Goal: Task Accomplishment & Management: Manage account settings

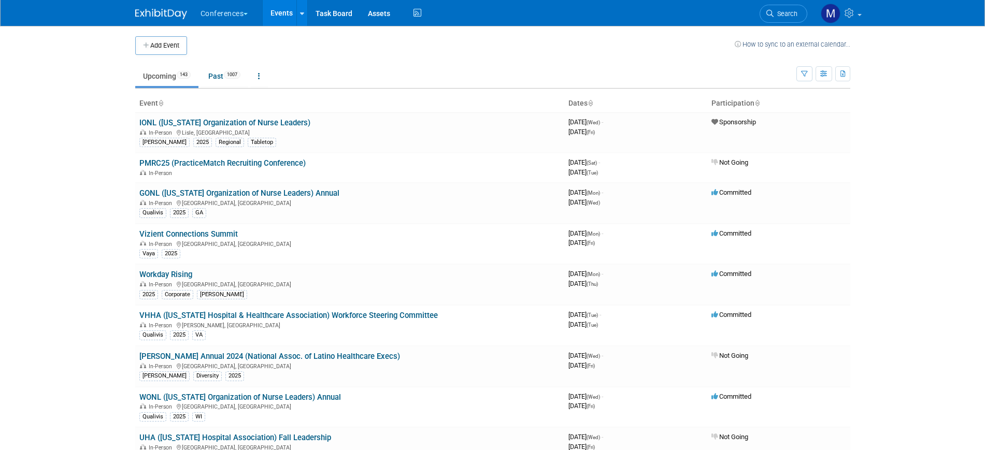
click at [788, 16] on span "Search" at bounding box center [785, 14] width 24 height 8
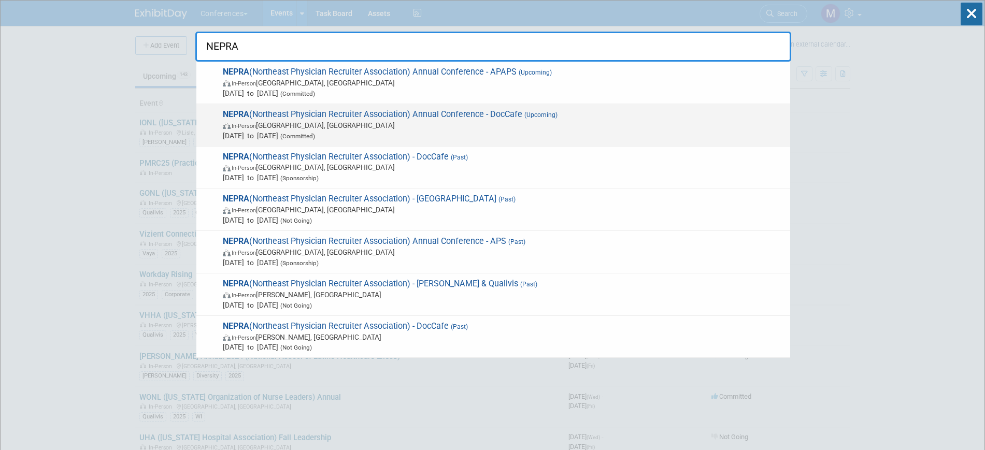
type input "NEPRA"
click at [476, 121] on span "In-Person Portland, ME" at bounding box center [504, 125] width 562 height 10
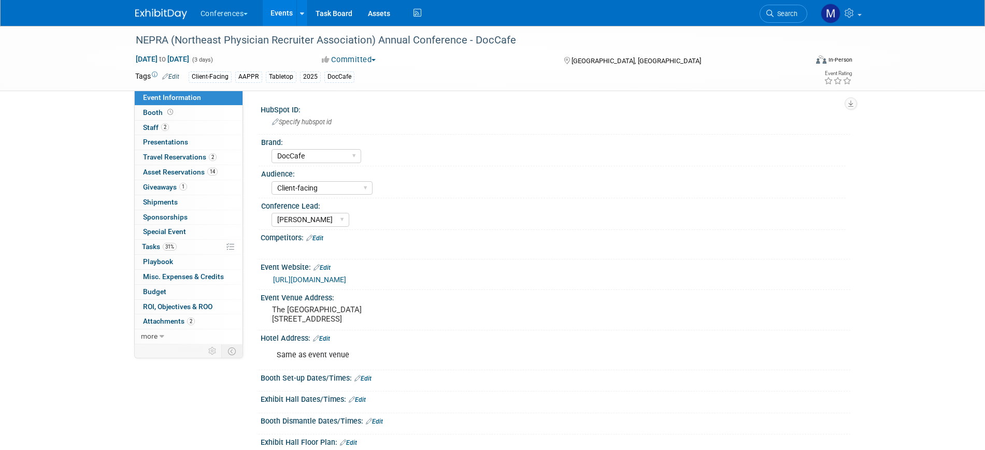
select select "DocCafe"
select select "Client-facing"
select select "[PERSON_NAME]"
click at [178, 243] on link "31% Tasks 31%" at bounding box center [189, 247] width 108 height 15
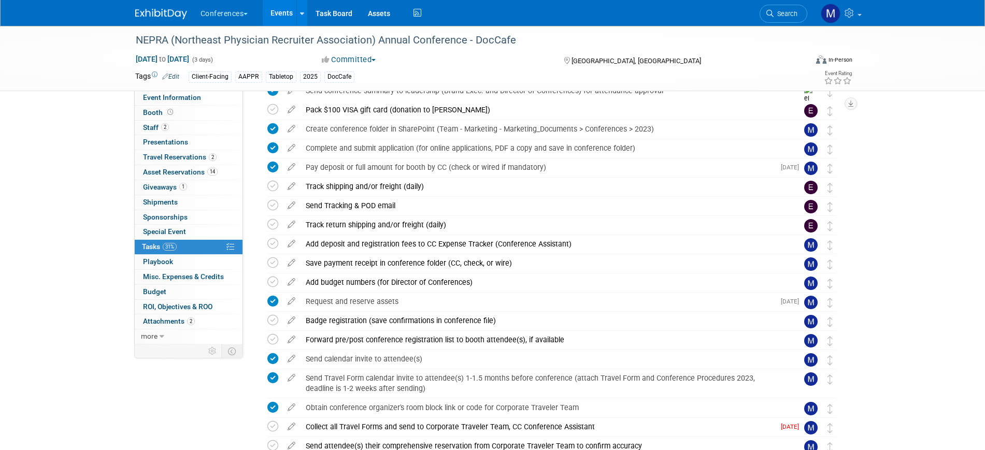
scroll to position [194, 0]
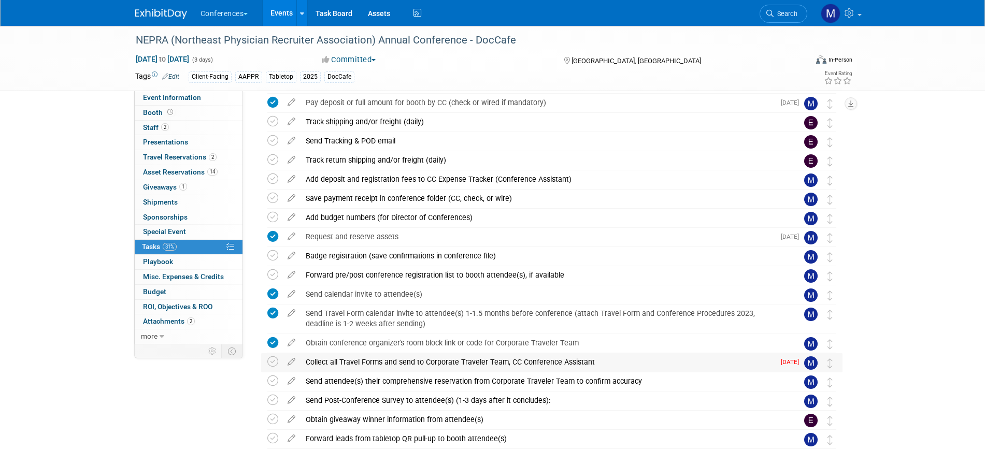
click at [411, 362] on div "Collect all Travel Forms and send to Corporate Traveler Team, CC Conference Ass…" at bounding box center [537, 362] width 474 height 18
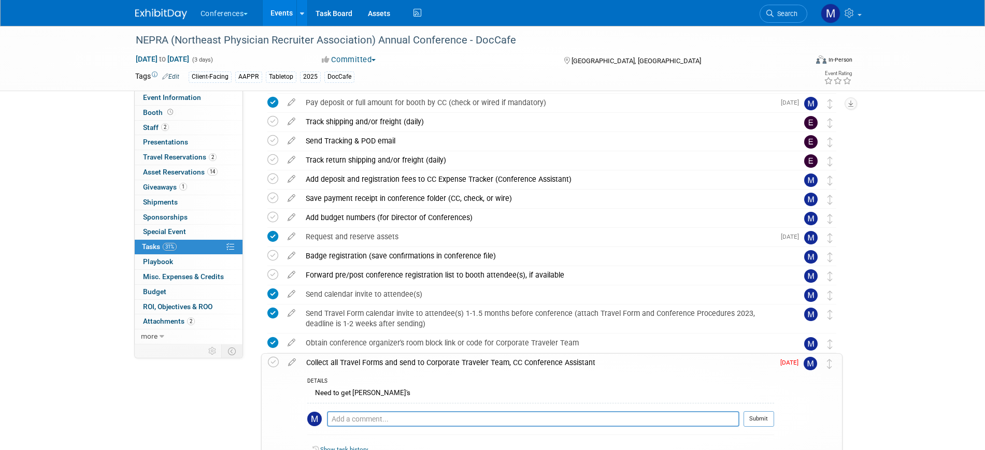
click at [411, 362] on div "Collect all Travel Forms and send to Corporate Traveler Team, CC Conference Ass…" at bounding box center [537, 363] width 473 height 18
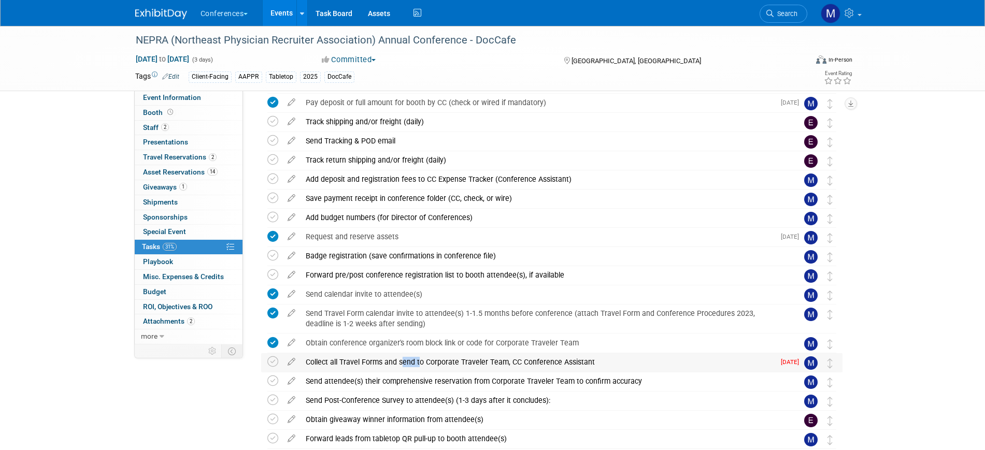
click at [411, 362] on div "Collect all Travel Forms and send to Corporate Traveler Team, CC Conference Ass…" at bounding box center [537, 362] width 474 height 18
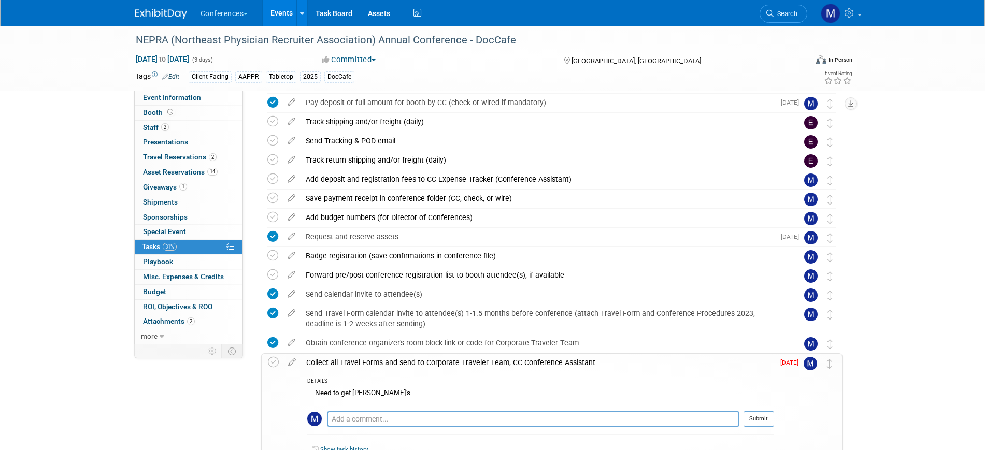
click at [428, 362] on div "Collect all Travel Forms and send to Corporate Traveler Team, CC Conference Ass…" at bounding box center [537, 363] width 473 height 18
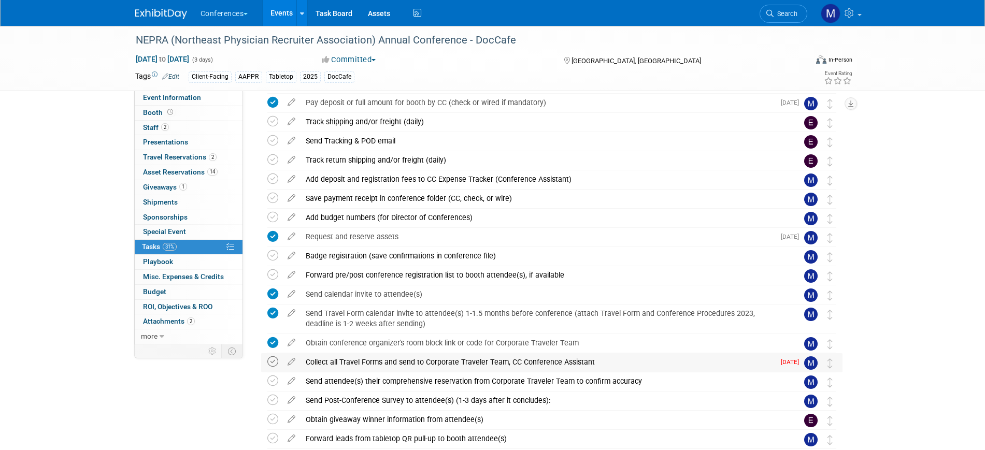
click at [274, 365] on icon at bounding box center [272, 361] width 11 height 11
click at [291, 380] on icon at bounding box center [291, 378] width 18 height 13
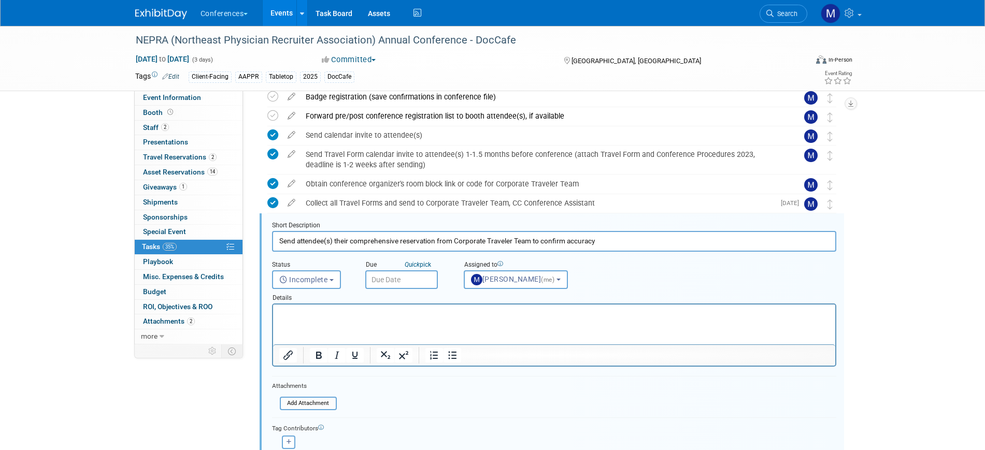
scroll to position [415, 0]
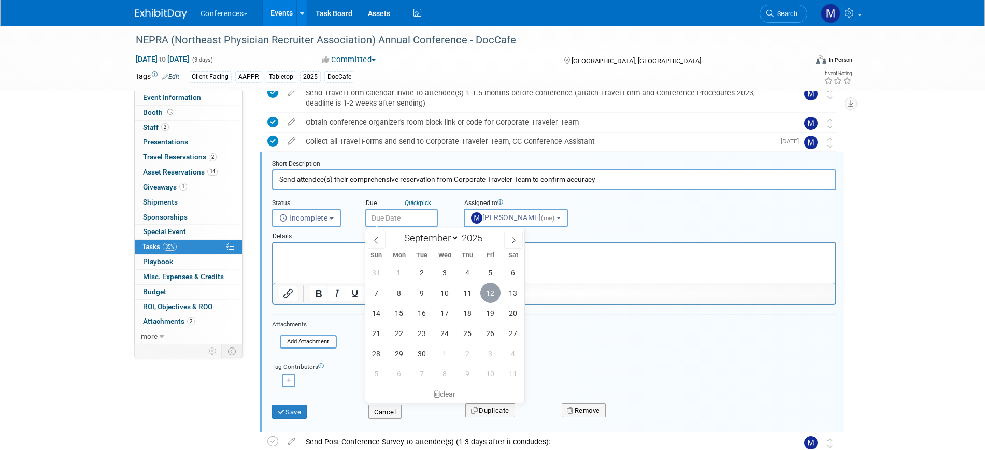
click at [493, 294] on span "12" at bounding box center [490, 293] width 20 height 20
type input "Sep 12, 2025"
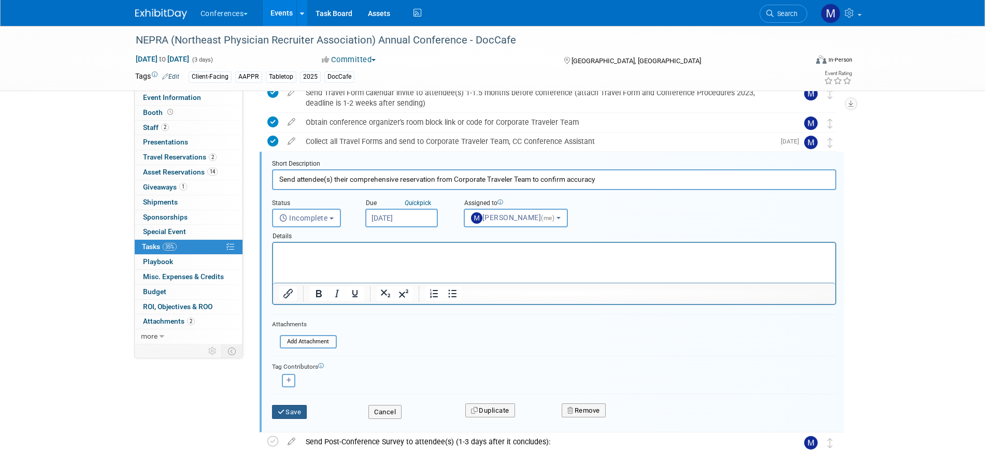
click at [296, 406] on button "Save" at bounding box center [289, 412] width 35 height 15
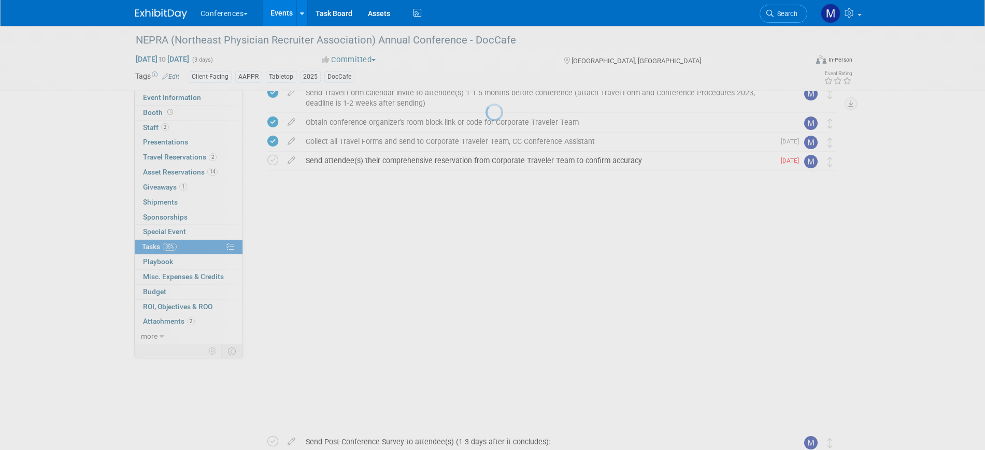
scroll to position [256, 0]
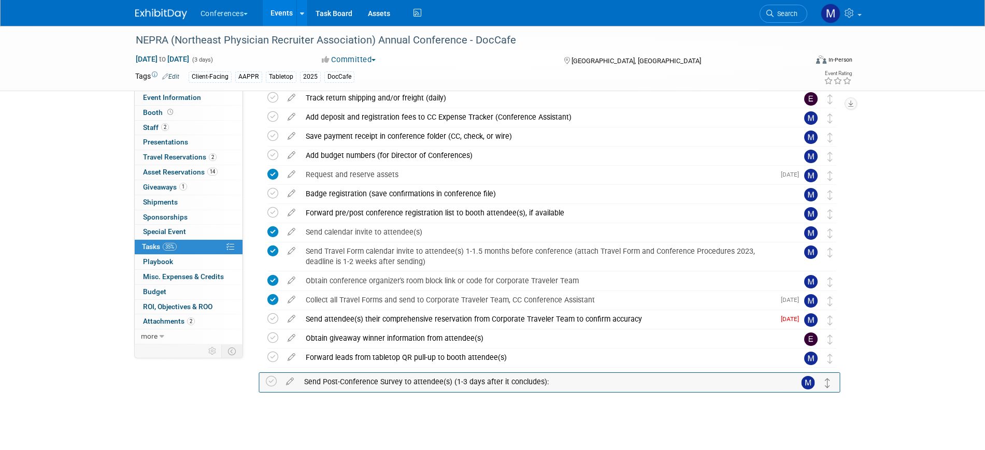
drag, startPoint x: 828, startPoint y: 338, endPoint x: 826, endPoint y: 381, distance: 43.0
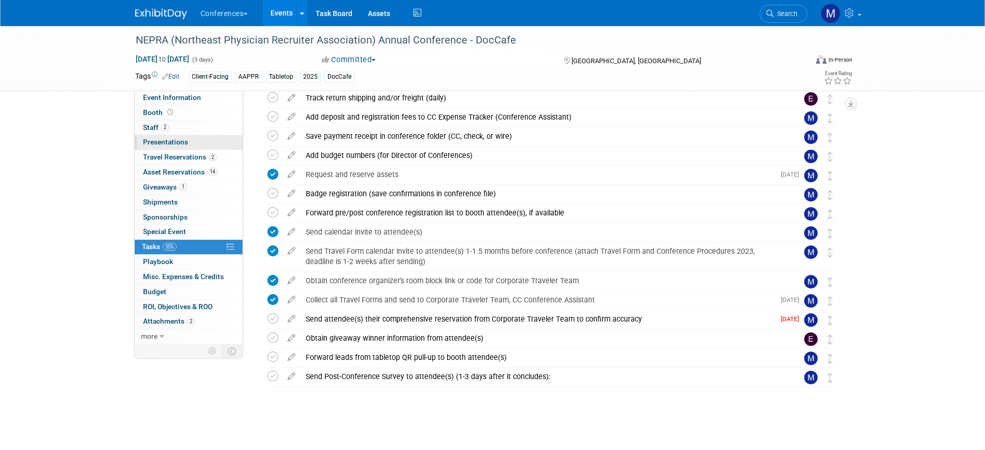
drag, startPoint x: 174, startPoint y: 129, endPoint x: 212, endPoint y: 137, distance: 39.6
click at [174, 129] on link "2 Staff 2" at bounding box center [189, 128] width 108 height 15
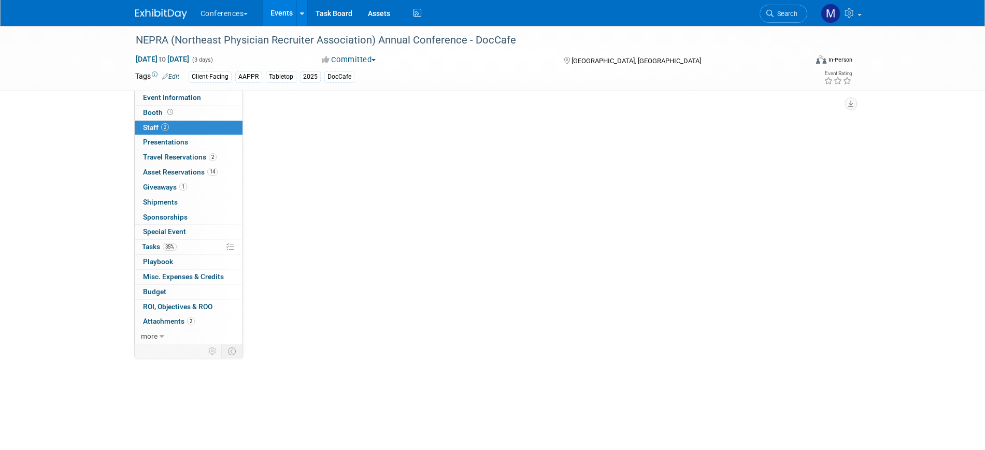
scroll to position [0, 0]
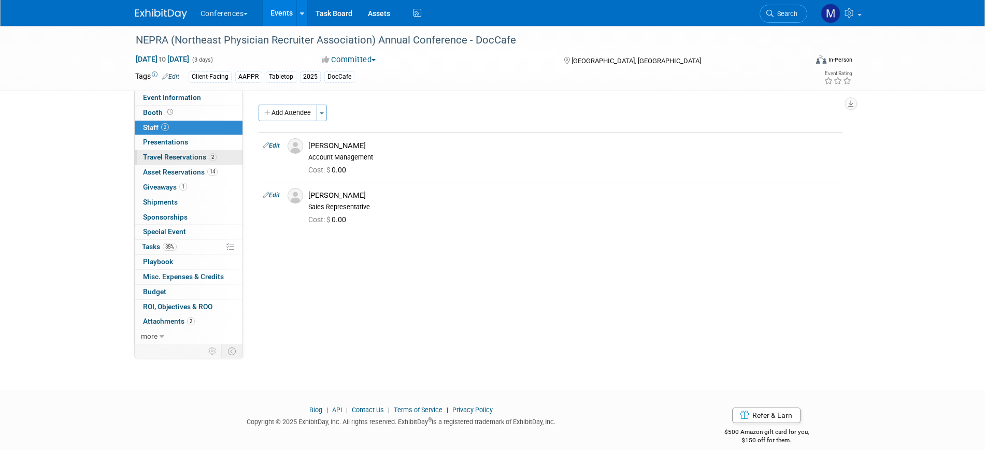
click at [220, 160] on link "2 Travel Reservations 2" at bounding box center [189, 157] width 108 height 15
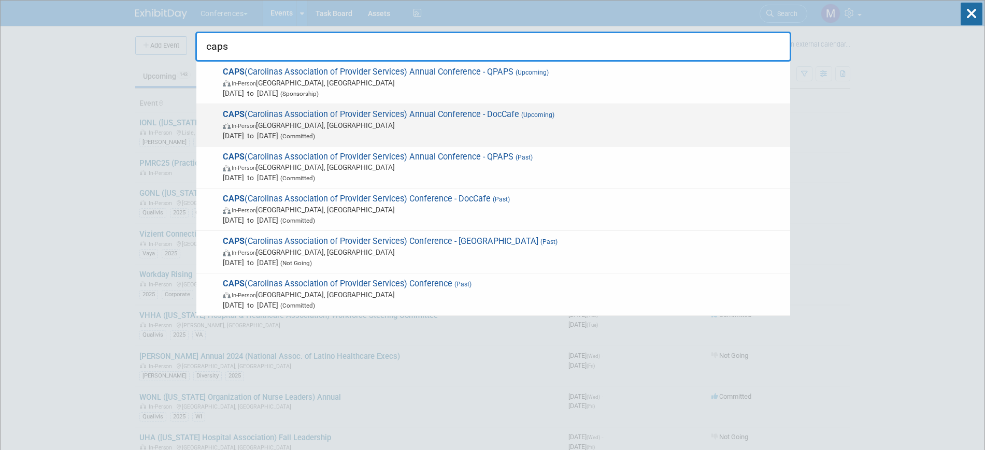
type input "caps"
click at [431, 128] on span "In-Person Wrightsville Beach, NC" at bounding box center [504, 125] width 562 height 10
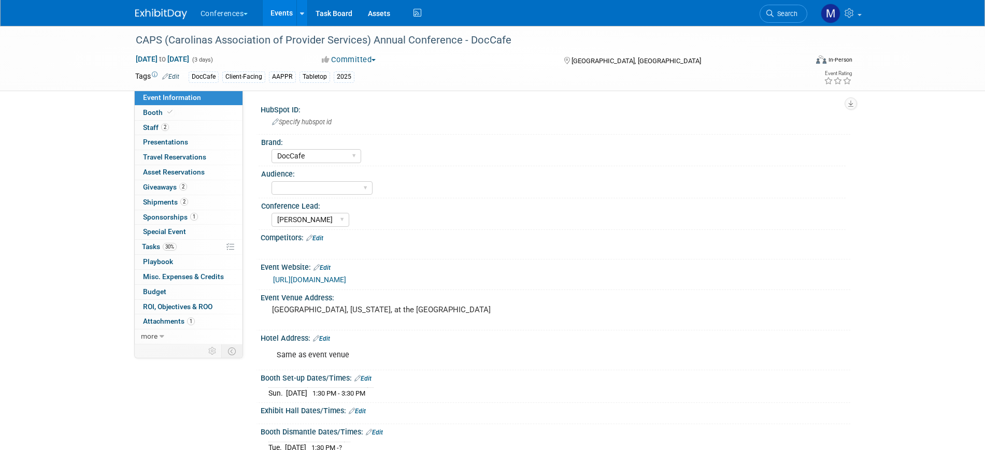
select select "DocCafe"
select select "Marygrace"
click at [166, 123] on span "2" at bounding box center [165, 127] width 8 height 8
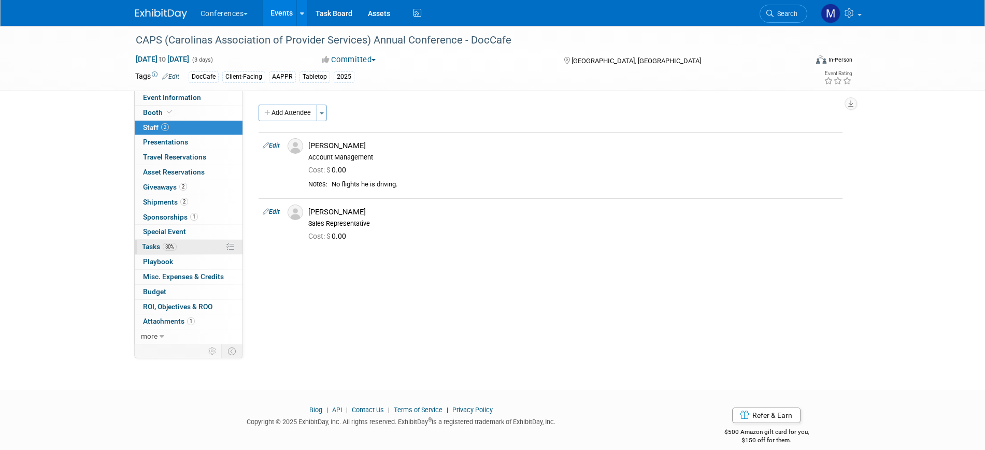
click at [189, 245] on link "30% Tasks 30%" at bounding box center [189, 247] width 108 height 15
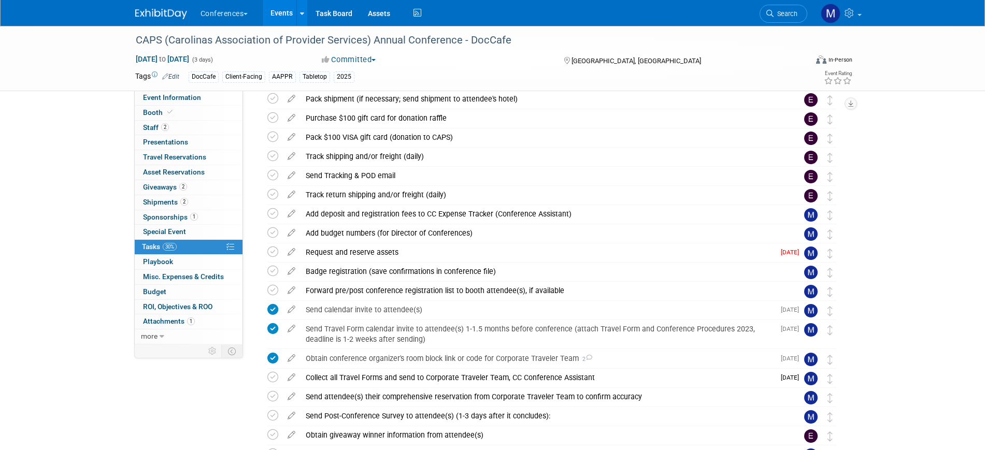
scroll to position [324, 0]
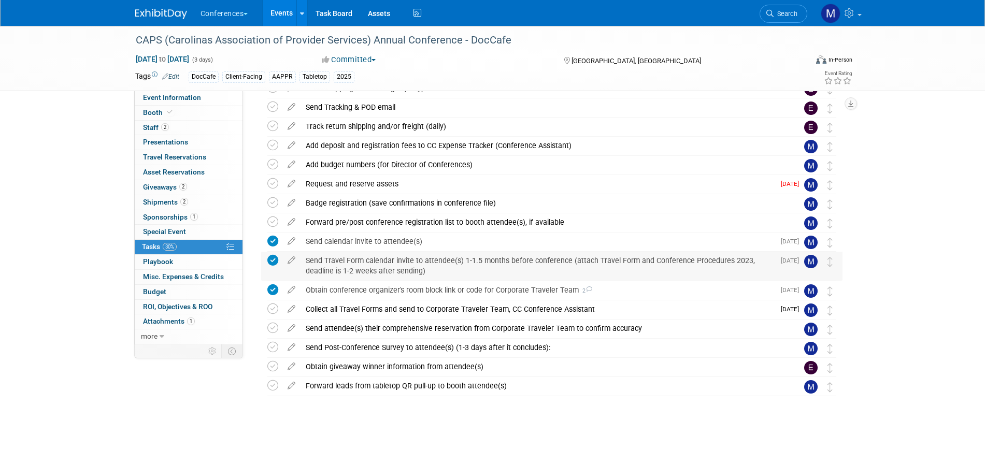
click at [347, 270] on div "Send Travel Form calendar invite to attendee(s) 1-1.5 months before conference …" at bounding box center [537, 266] width 474 height 28
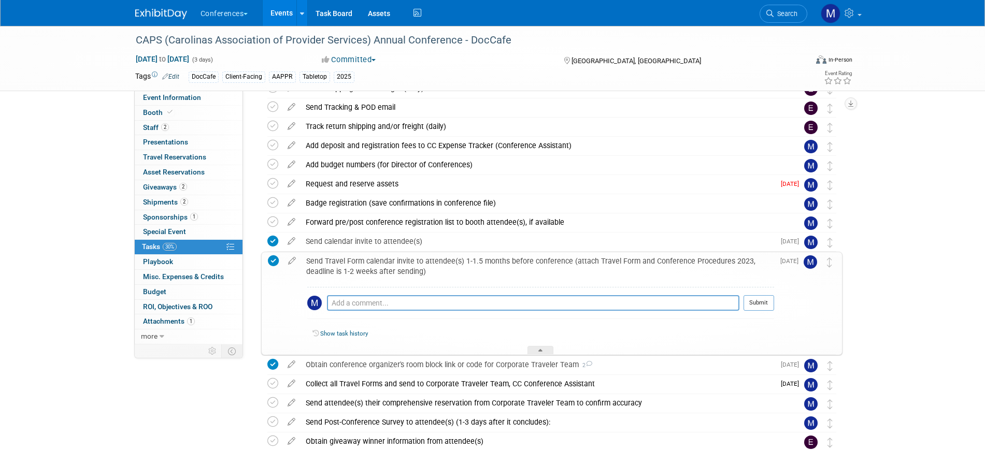
click at [347, 270] on div "Send Travel Form calendar invite to attendee(s) 1-1.5 months before conference …" at bounding box center [537, 266] width 473 height 28
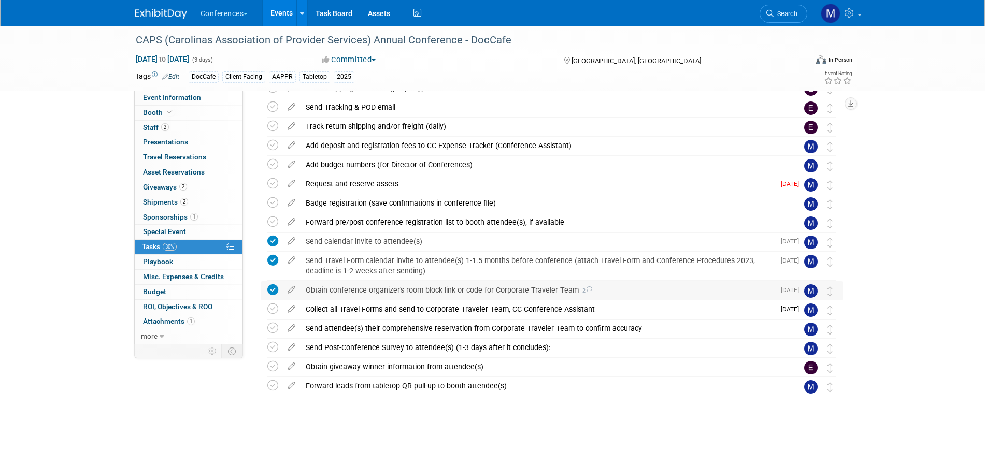
click at [351, 289] on div "Obtain conference organizer's room block link or code for Corporate Traveler Te…" at bounding box center [537, 290] width 474 height 18
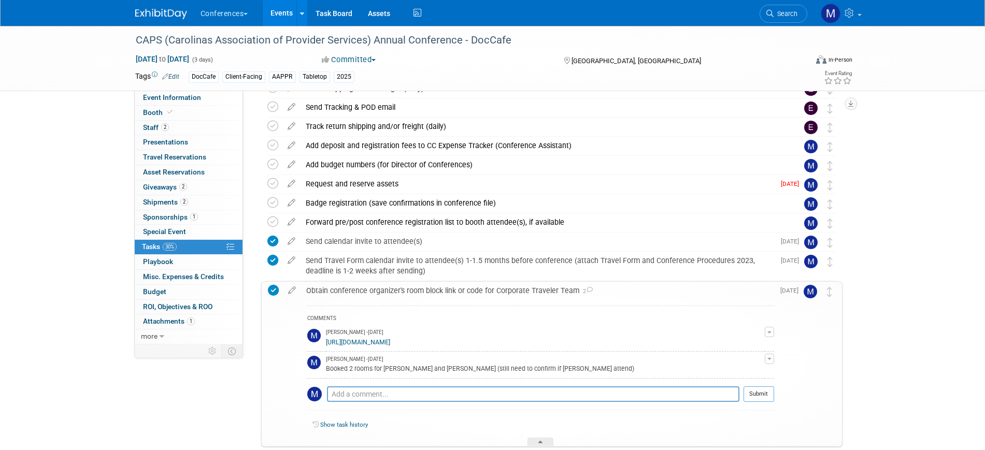
click at [351, 289] on div "Obtain conference organizer's room block link or code for Corporate Traveler Te…" at bounding box center [537, 291] width 473 height 18
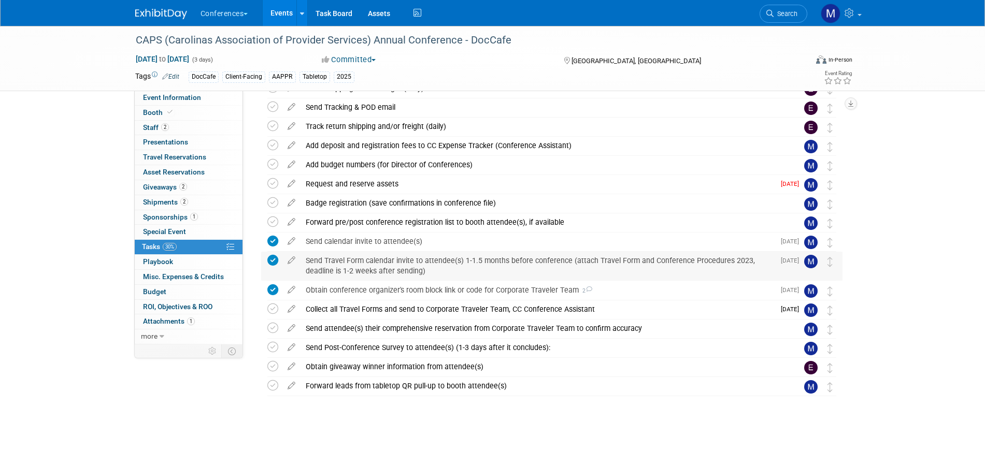
click at [353, 266] on div "Send Travel Form calendar invite to attendee(s) 1-1.5 months before conference …" at bounding box center [537, 266] width 474 height 28
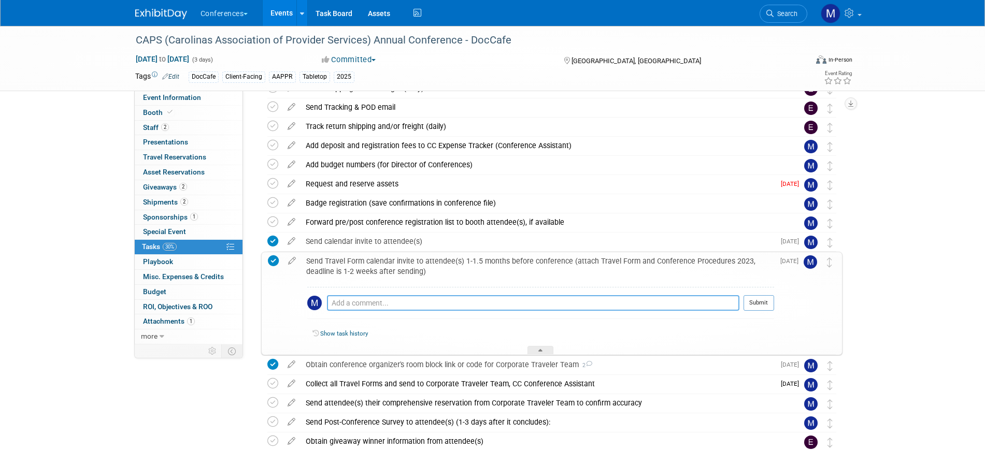
click at [363, 305] on textarea at bounding box center [533, 303] width 412 height 16
type textarea "Chris is local. No flights or rental car."
click at [757, 293] on div "Chris is local. No flights or rental car. Pro tip: Press Ctrl-Enter to submit c…" at bounding box center [540, 305] width 467 height 37
click at [757, 305] on button "Submit" at bounding box center [758, 303] width 31 height 16
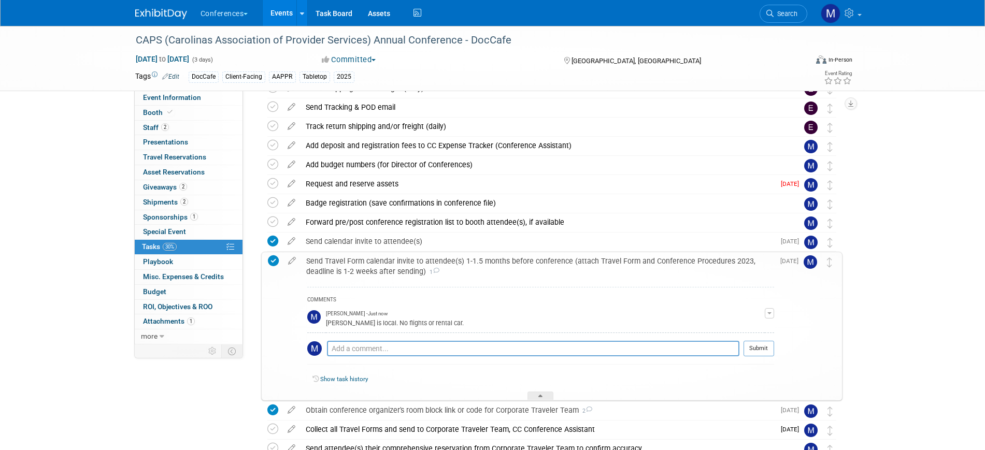
click at [369, 261] on div "Send Travel Form calendar invite to attendee(s) 1-1.5 months before conference …" at bounding box center [537, 266] width 473 height 28
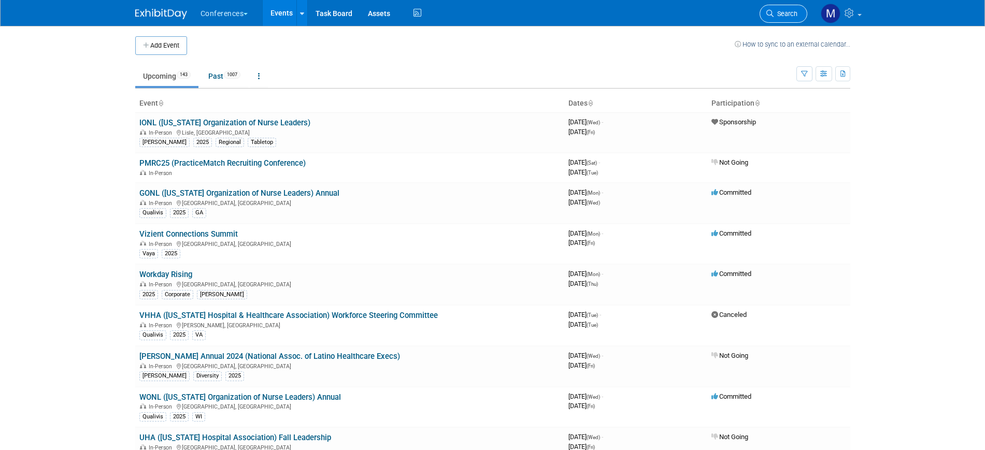
click at [783, 6] on link "Search" at bounding box center [783, 14] width 48 height 18
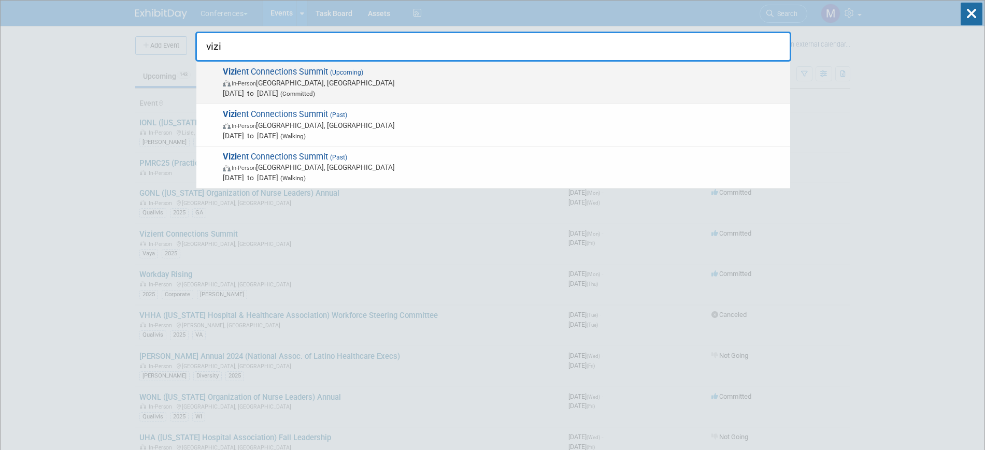
type input "vizi"
click at [374, 72] on span "Vizi ent Connections Summit (Upcoming) In-Person [GEOGRAPHIC_DATA], [GEOGRAPHIC…" at bounding box center [502, 83] width 565 height 32
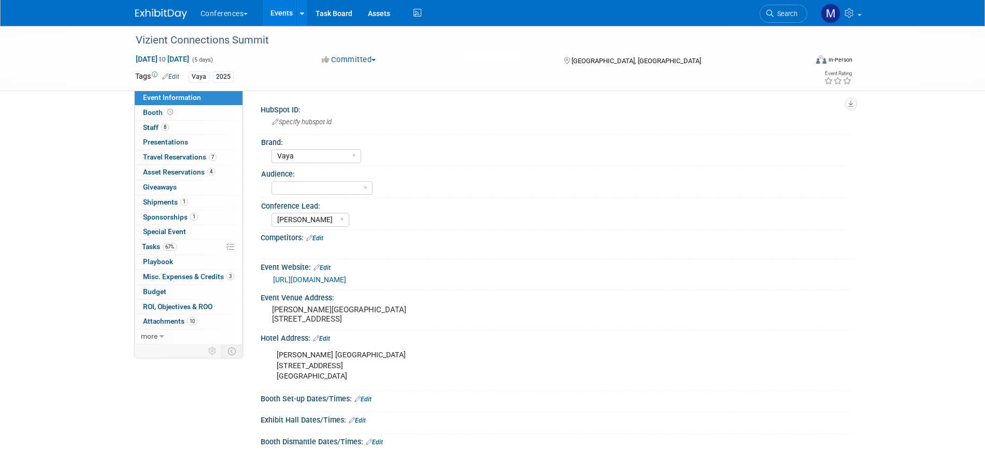
select select "Vaya"
select select "[PERSON_NAME]"
click at [209, 155] on span "7" at bounding box center [213, 157] width 8 height 8
